Goal: Information Seeking & Learning: Learn about a topic

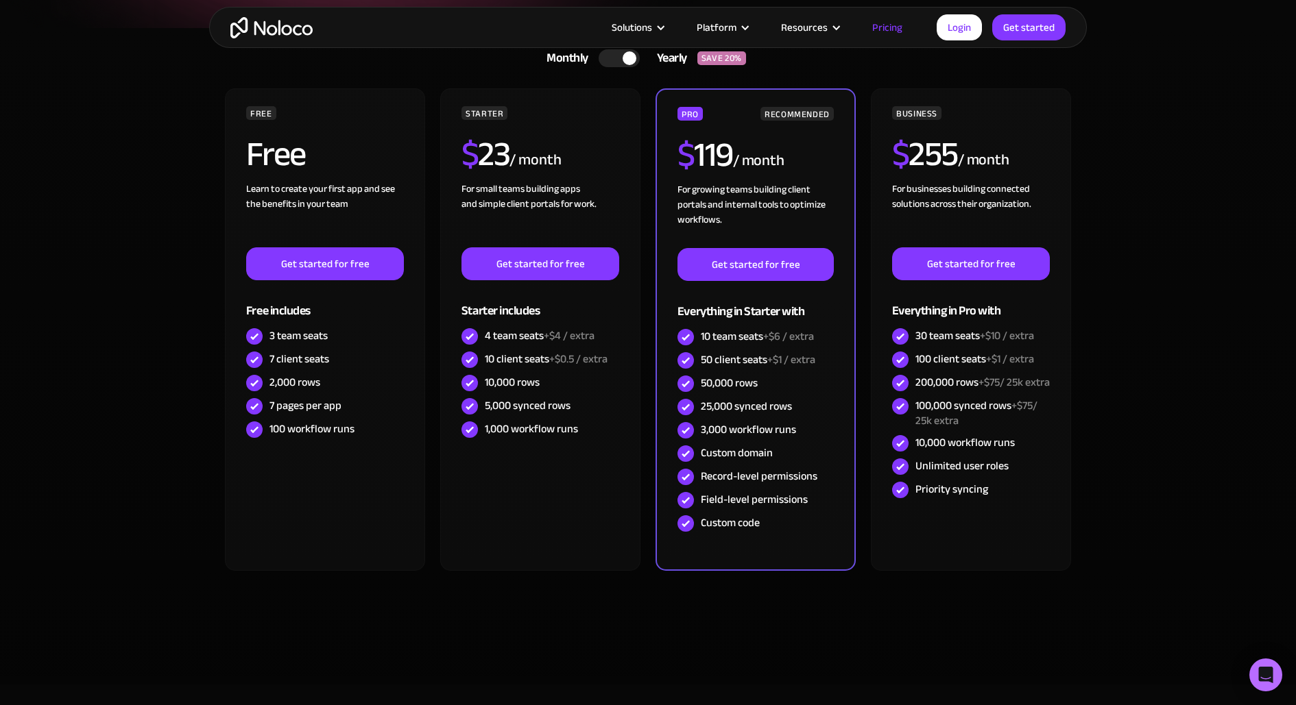
scroll to position [244, 0]
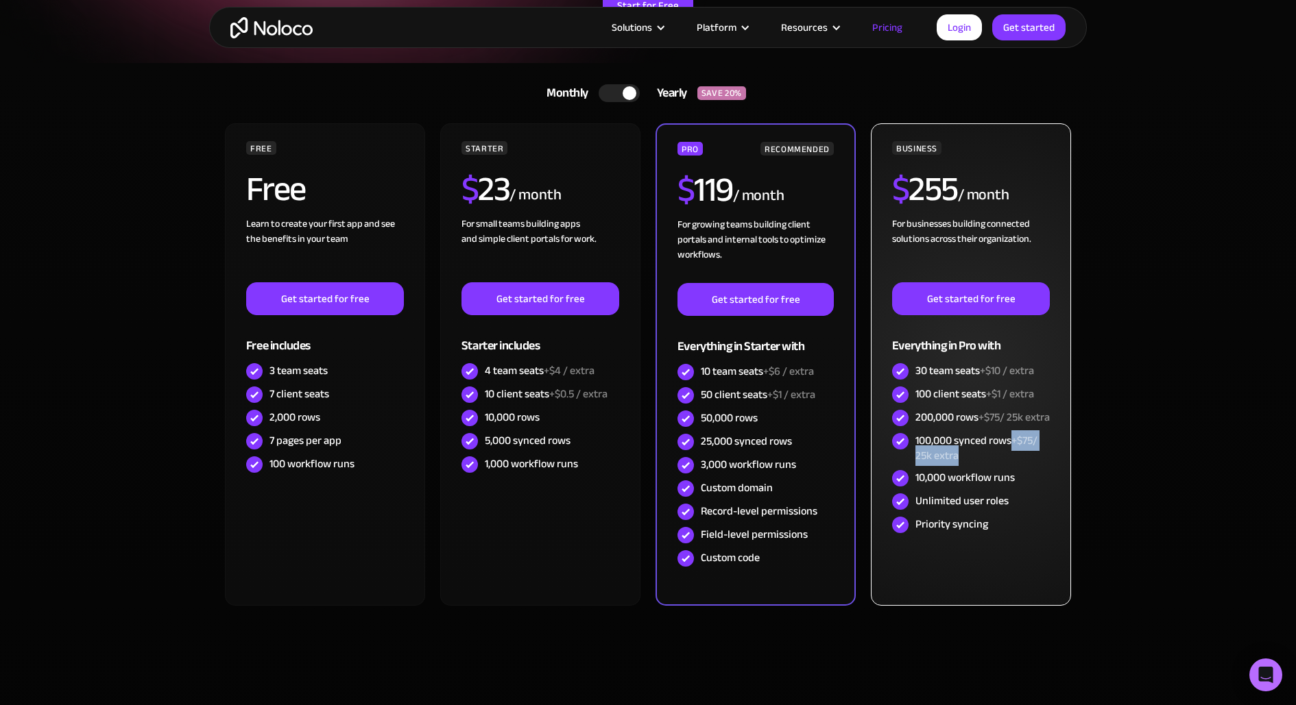
drag, startPoint x: 1012, startPoint y: 452, endPoint x: 1026, endPoint y: 466, distance: 19.9
click at [1026, 463] on div "100,000 synced rows +$75/ 25k extra" at bounding box center [982, 448] width 134 height 30
copy div "+$75/ 25k extra"
click at [943, 466] on span "+$75/ 25k extra" at bounding box center [976, 448] width 122 height 36
drag, startPoint x: 1011, startPoint y: 452, endPoint x: 1016, endPoint y: 463, distance: 12.0
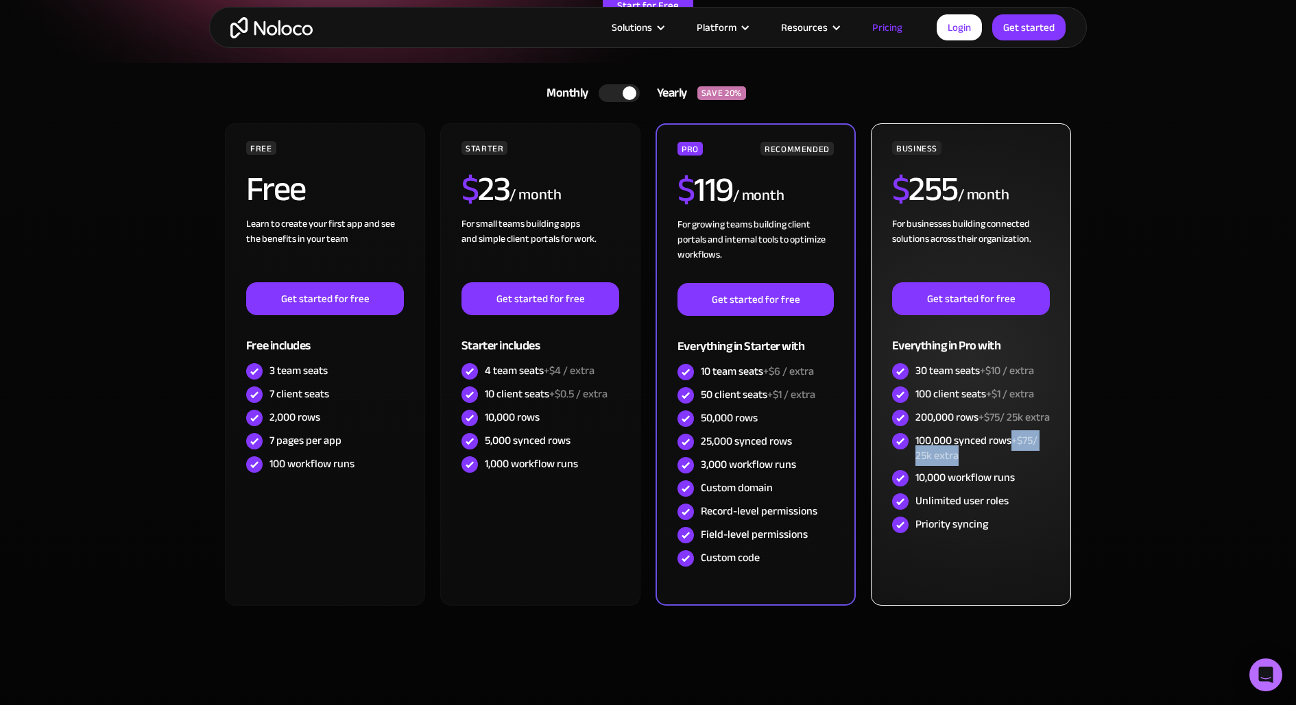
click at [1016, 463] on div "100,000 synced rows +$75/ 25k extra" at bounding box center [982, 448] width 134 height 30
copy div "+$75/ 25k extra"
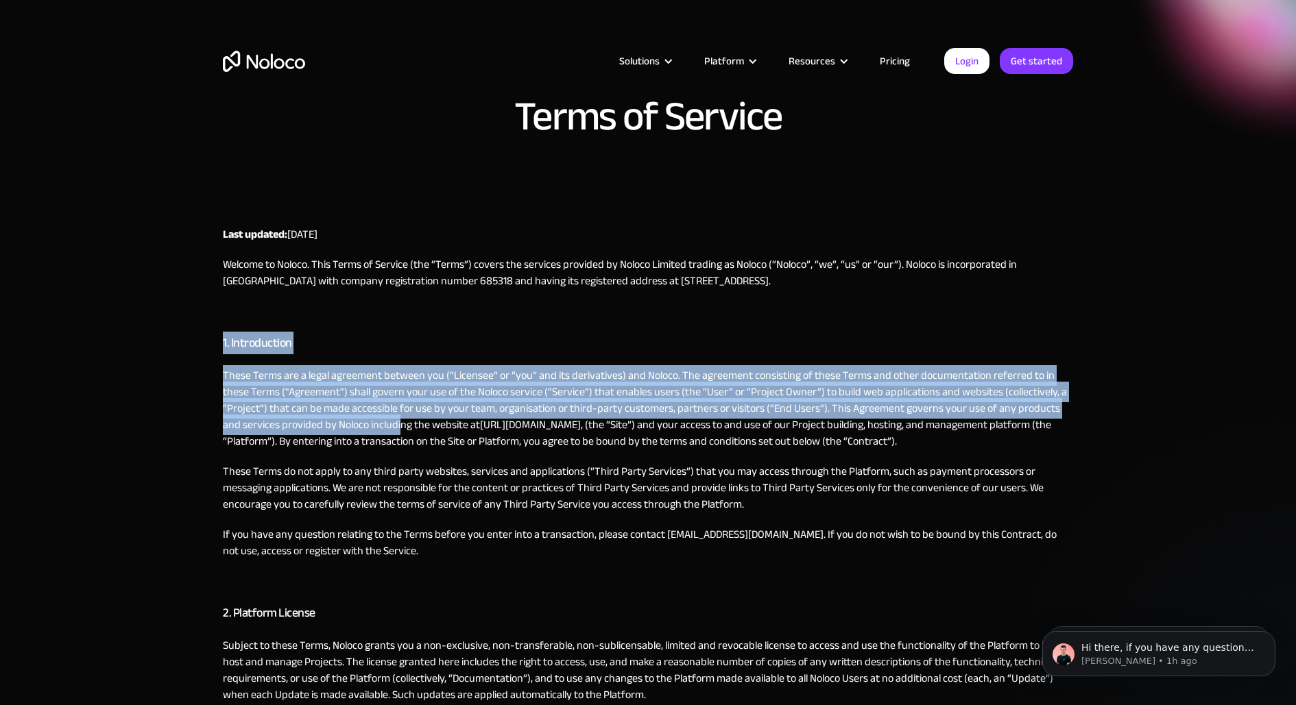
drag, startPoint x: 220, startPoint y: 341, endPoint x: 380, endPoint y: 426, distance: 180.9
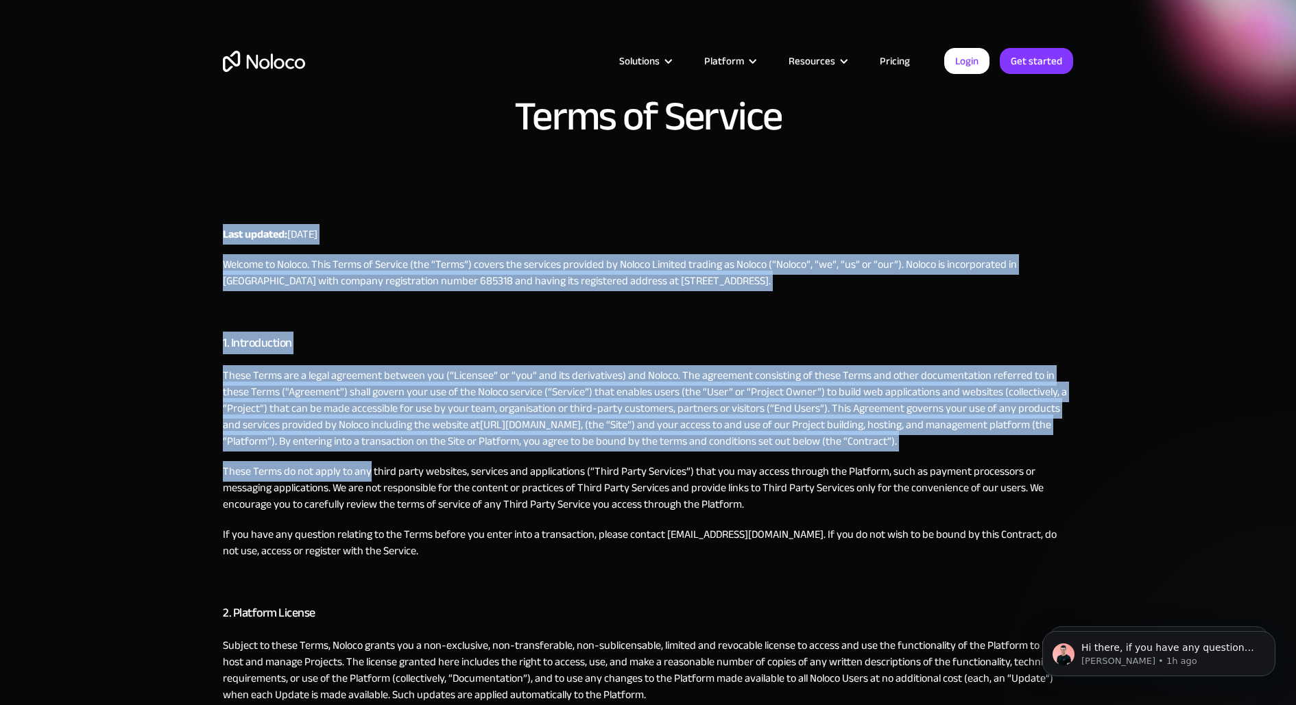
drag, startPoint x: 221, startPoint y: 234, endPoint x: 367, endPoint y: 470, distance: 277.4
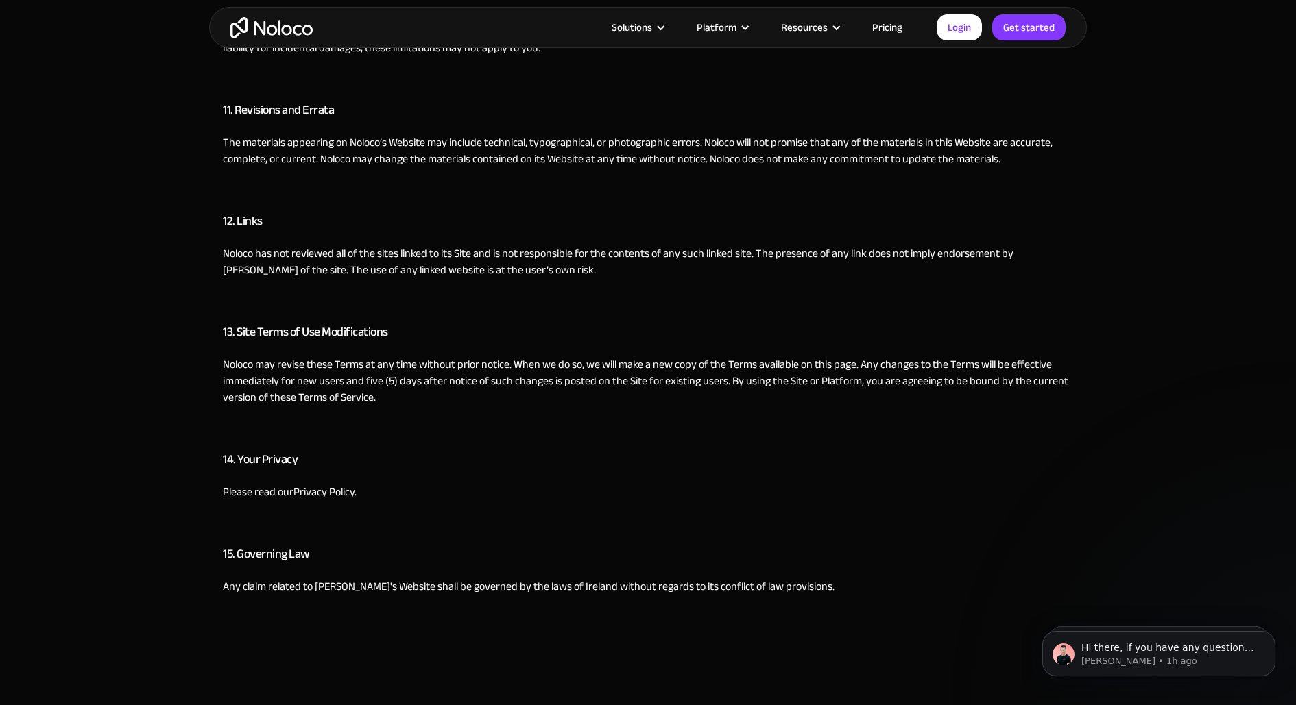
scroll to position [2917, 0]
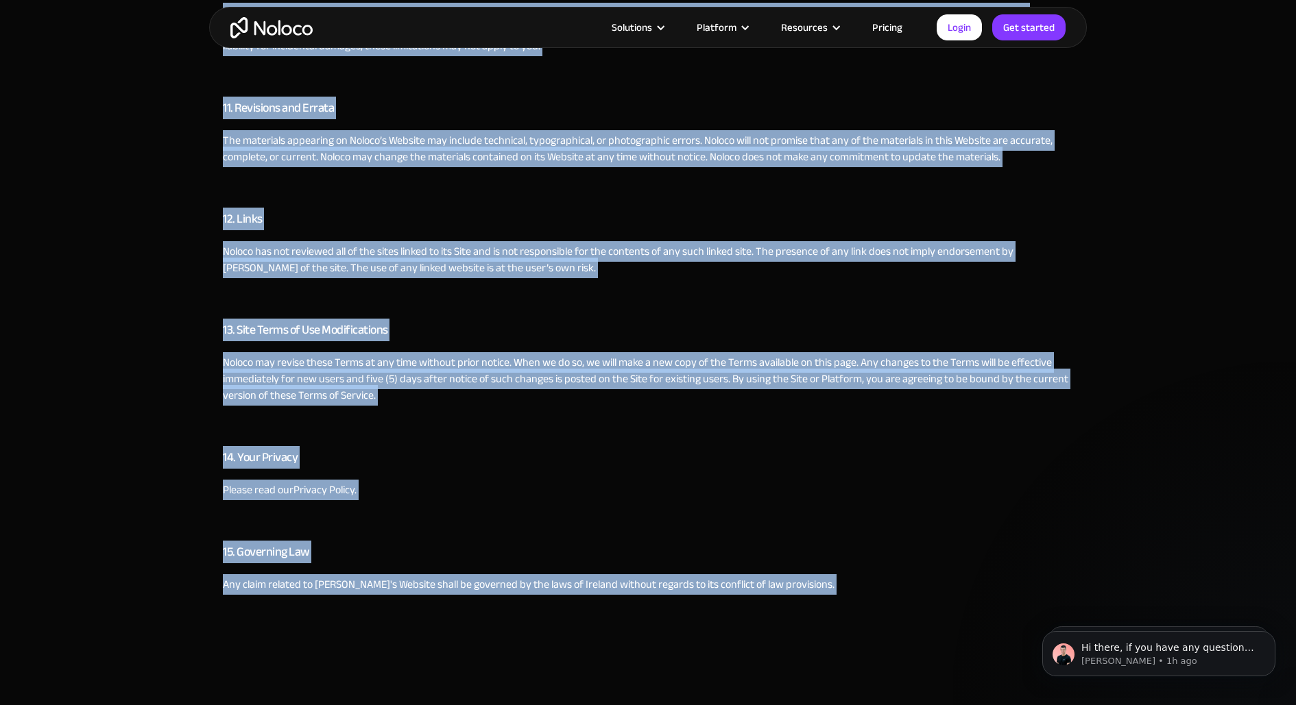
copy div "Last updated: April 26th, 2022 Welcome to Noloco. This Terms of Service (the “T…"
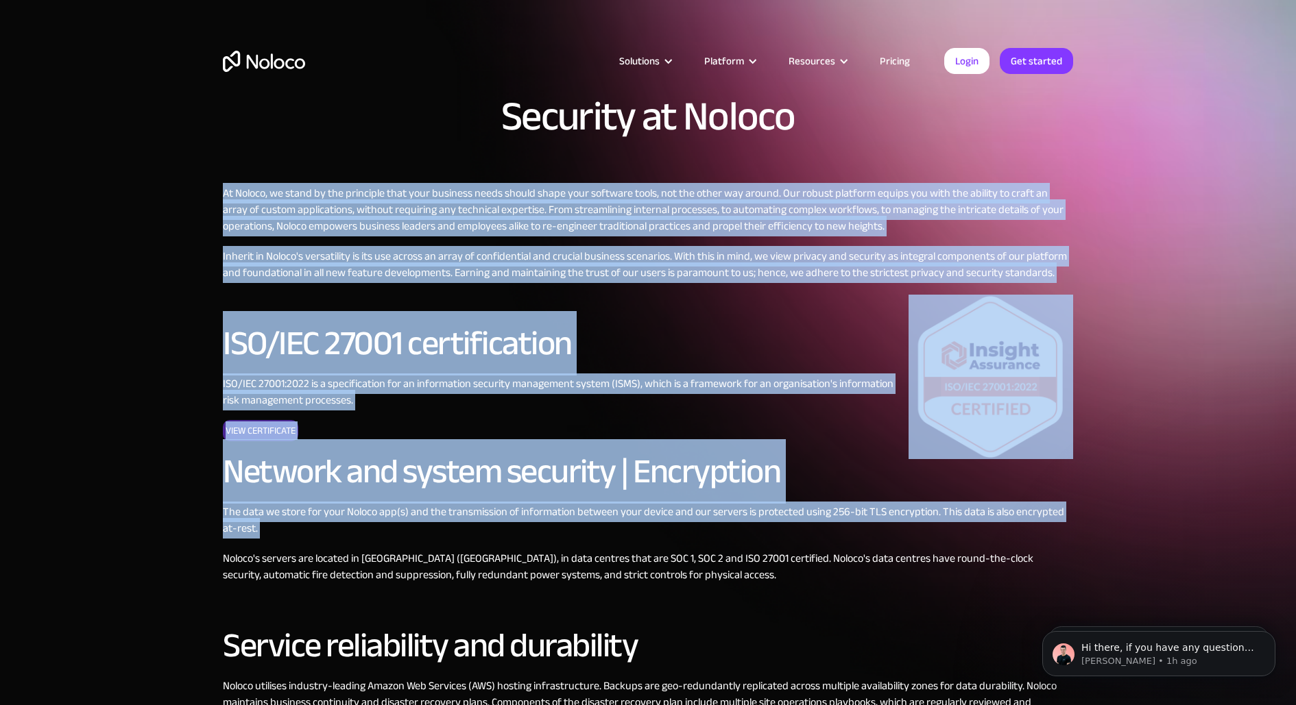
drag, startPoint x: 223, startPoint y: 191, endPoint x: 372, endPoint y: 538, distance: 377.8
click at [372, 538] on div "At Noloco, we stand by the principle that your business needs should shape your…" at bounding box center [648, 716] width 850 height 1063
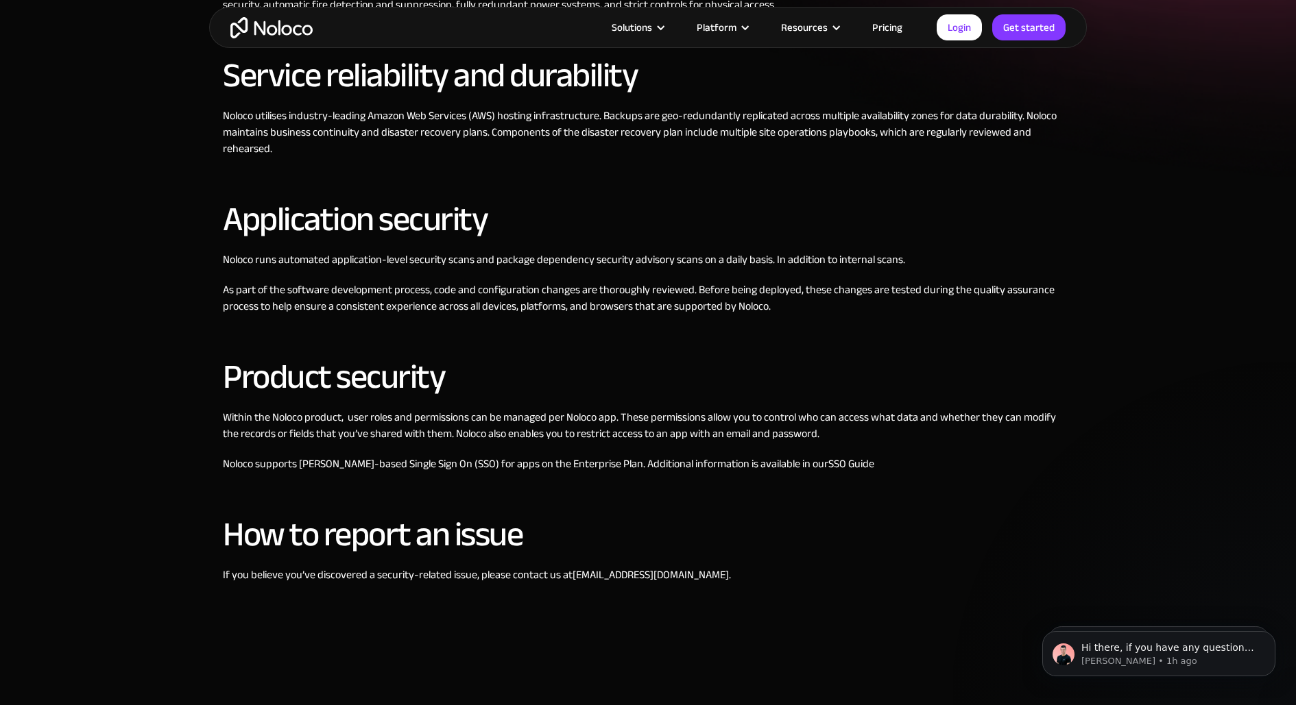
scroll to position [957, 0]
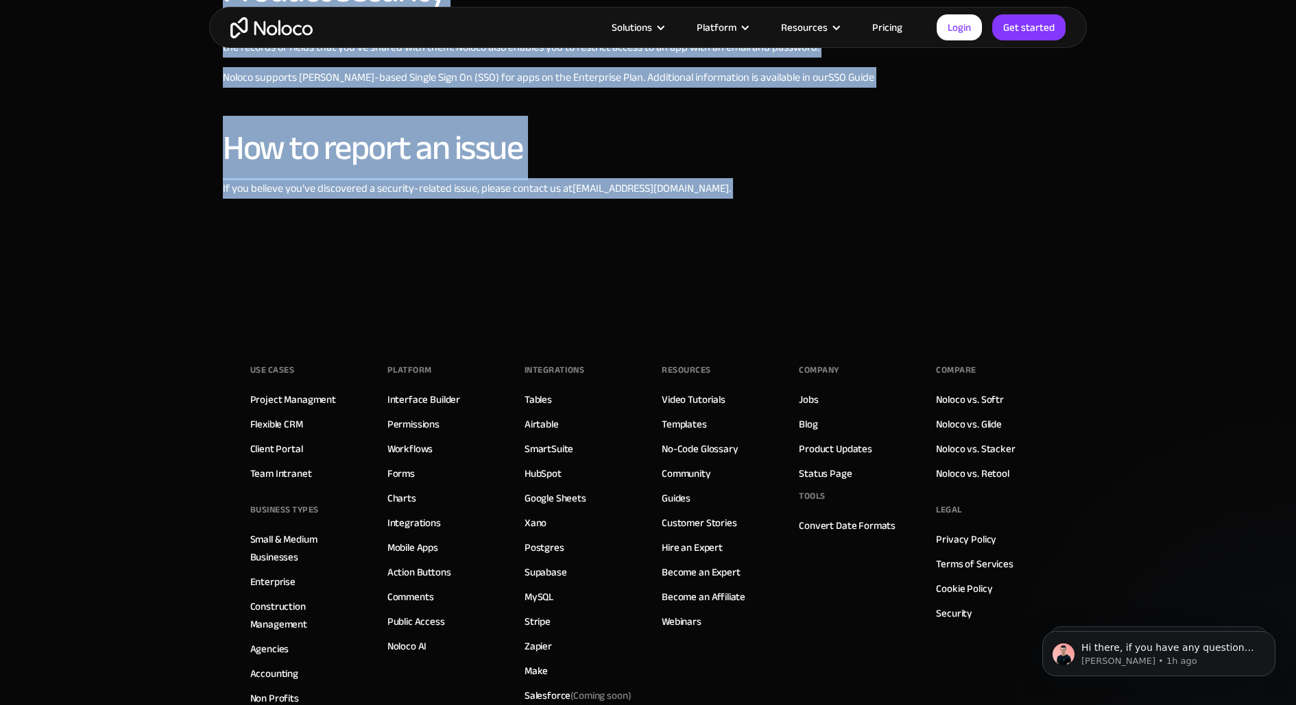
copy div "Lo Ipsumd, si ametc ad eli seddoeius temp inci utlabore etdol magnaa enima mini…"
